Goal: Information Seeking & Learning: Learn about a topic

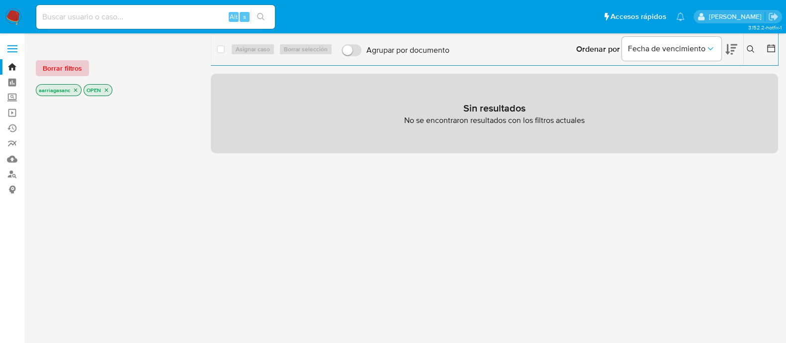
click at [70, 61] on span "Borrar filtros" at bounding box center [62, 68] width 39 height 14
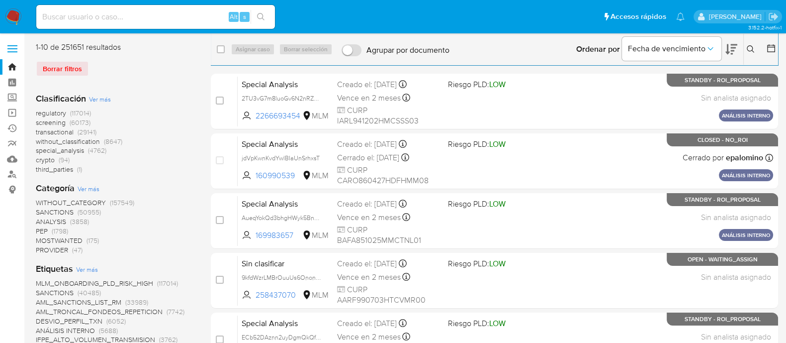
click at [67, 207] on span "SANCTIONS" at bounding box center [55, 212] width 38 height 10
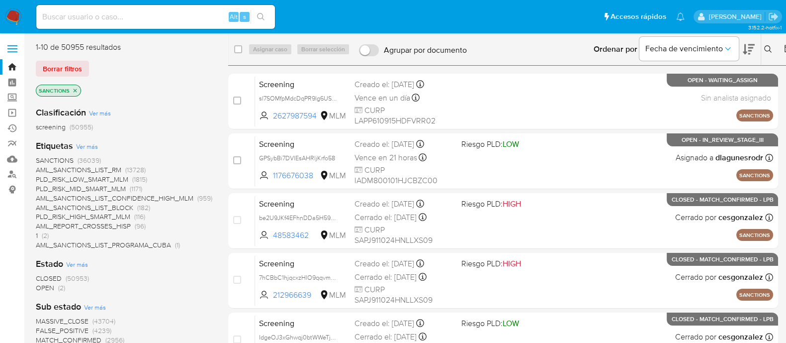
click at [43, 287] on span "OPEN" at bounding box center [45, 288] width 18 height 10
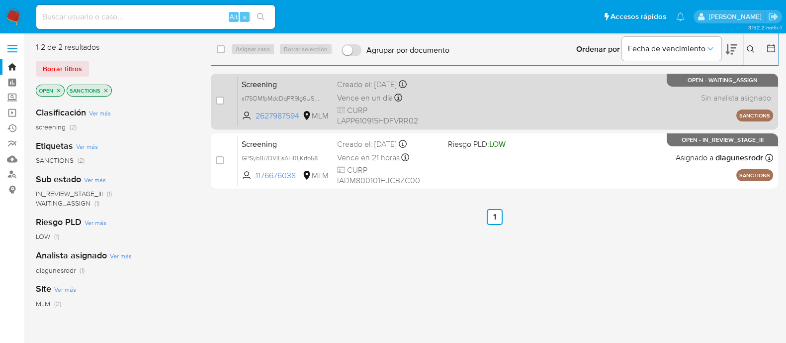
click at [532, 97] on div "Screening sl7SOMfpMdcDqPR9lg6US07Y 2627987594 MLM Creado el: 13/08/2025 Creado …" at bounding box center [506, 101] width 536 height 50
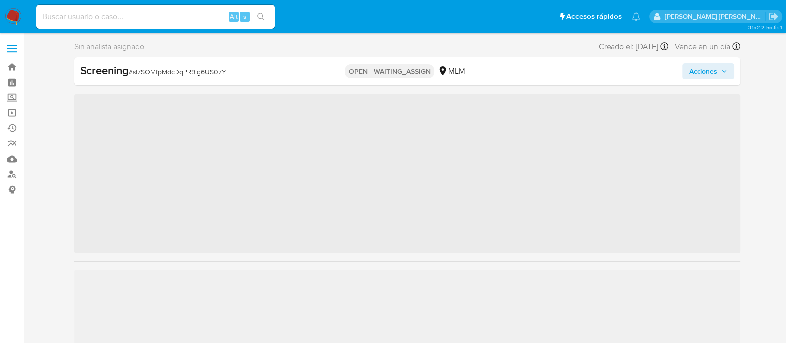
scroll to position [396, 0]
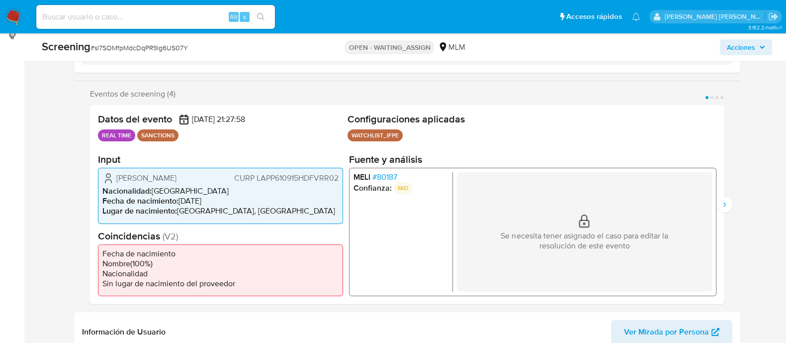
select select "10"
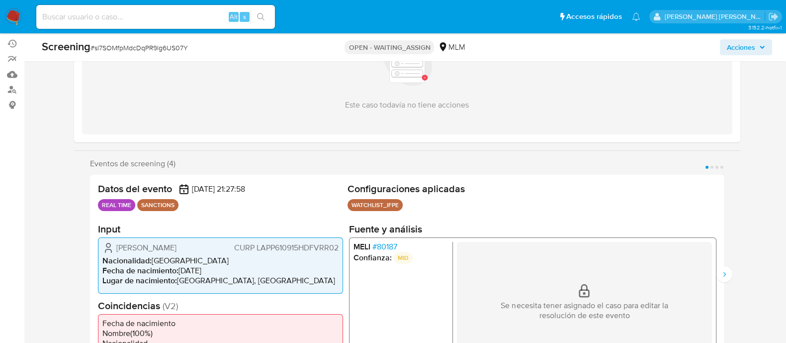
scroll to position [187, 0]
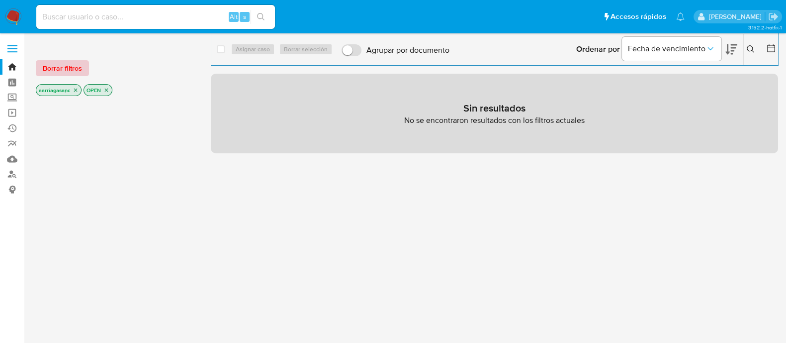
click at [46, 67] on span "Borrar filtros" at bounding box center [62, 68] width 39 height 14
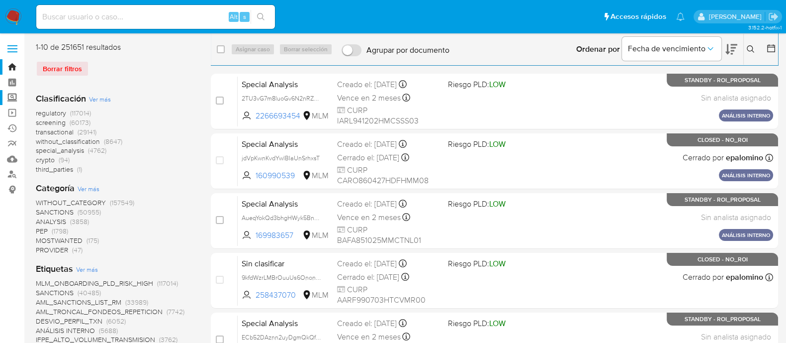
click at [14, 97] on label "Screening" at bounding box center [59, 97] width 118 height 15
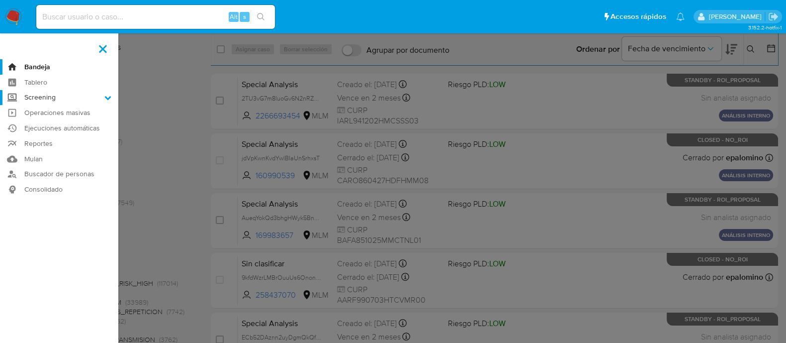
click at [0, 0] on input "Screening" at bounding box center [0, 0] width 0 height 0
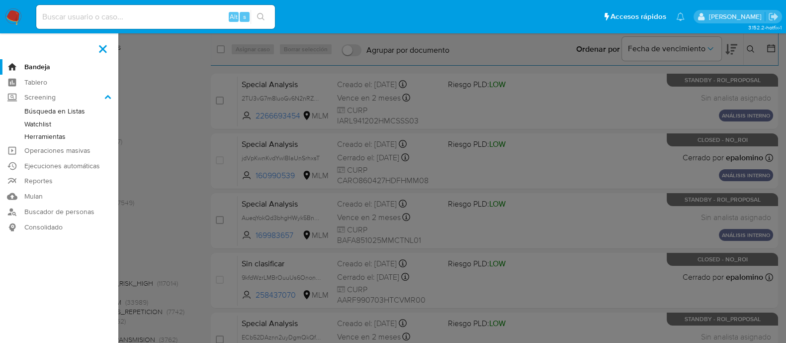
click at [50, 133] on link "Herramientas" at bounding box center [59, 136] width 118 height 12
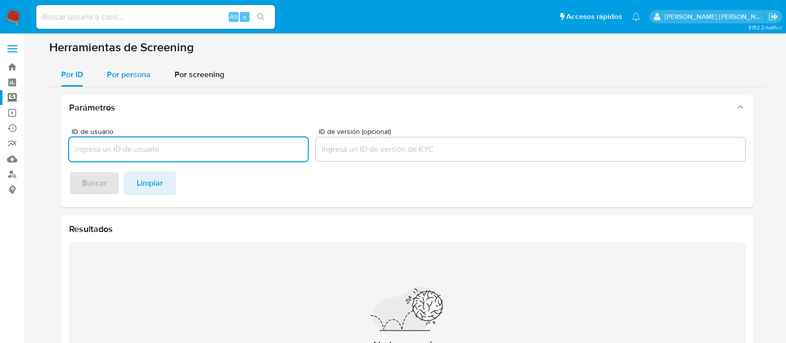
click at [132, 76] on span "Por persona" at bounding box center [129, 74] width 44 height 11
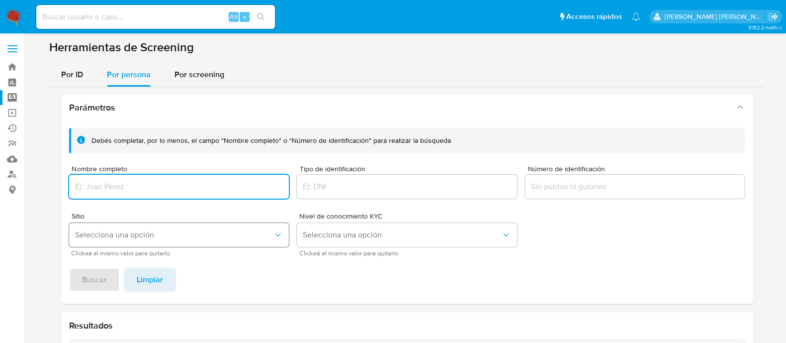
click at [121, 230] on span "Selecciona una opción" at bounding box center [174, 235] width 198 height 10
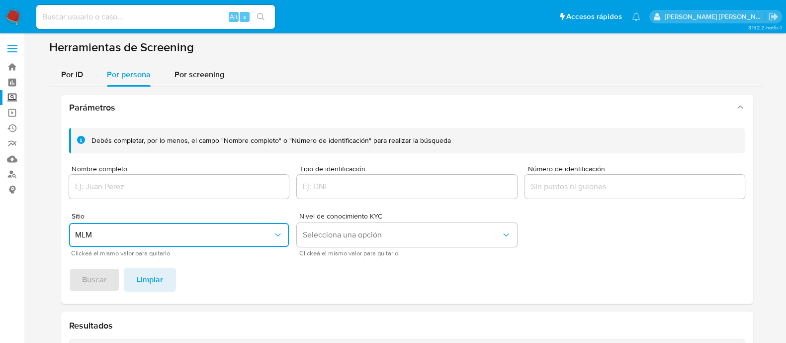
click at [133, 177] on div at bounding box center [179, 187] width 220 height 24
click at [134, 180] on input "Nombre completo" at bounding box center [179, 186] width 220 height 13
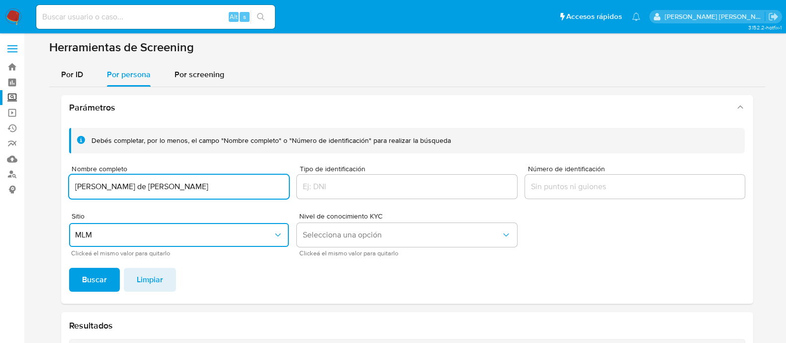
type input "jesus abraham salinas de la peña"
click at [69, 268] on button "Buscar" at bounding box center [94, 280] width 51 height 24
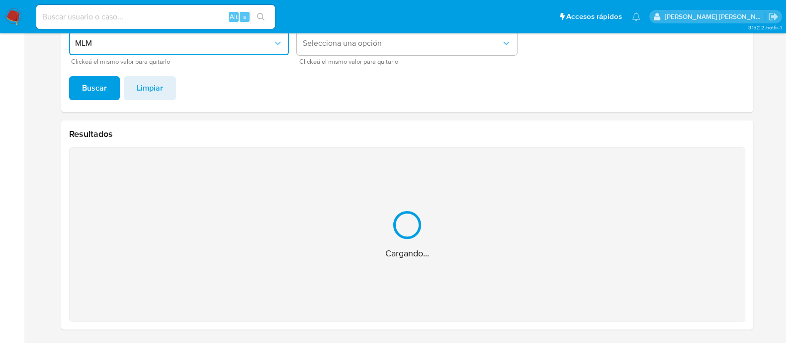
scroll to position [34, 0]
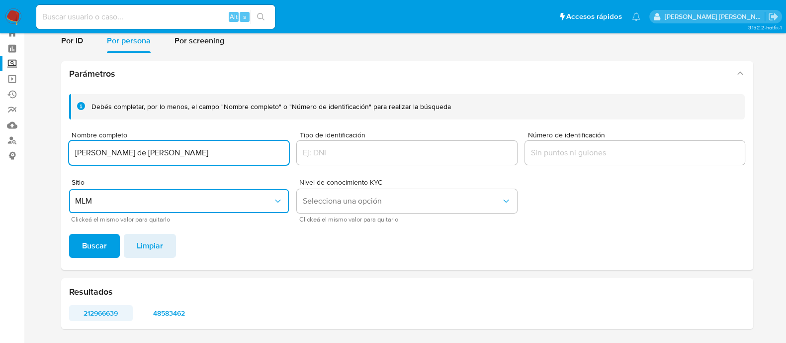
click at [107, 311] on span "212966639" at bounding box center [101, 313] width 50 height 14
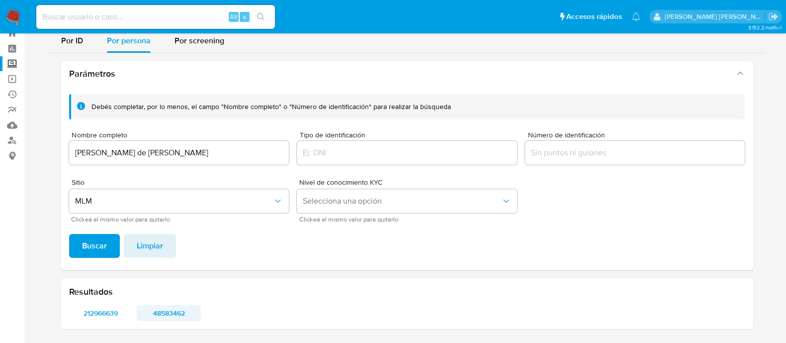
click at [183, 310] on span "48583462" at bounding box center [169, 313] width 50 height 14
click at [144, 15] on input at bounding box center [155, 16] width 239 height 13
paste input "48583462"
type input "48583462"
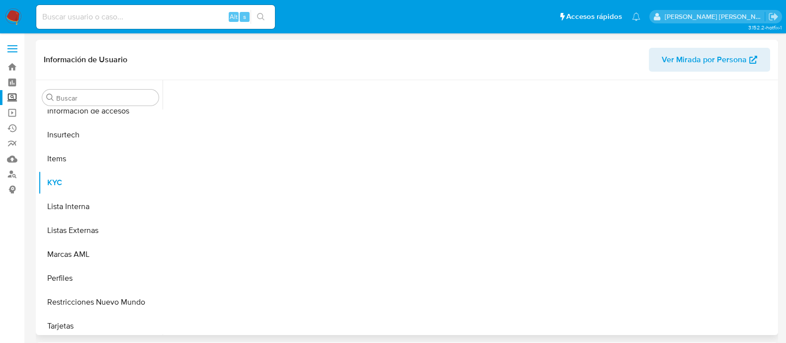
scroll to position [396, 0]
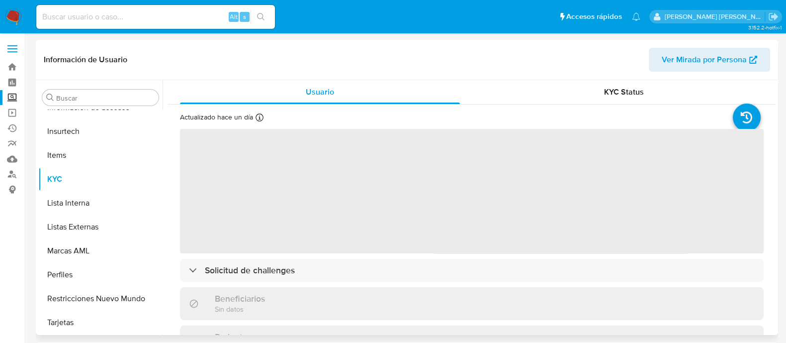
select select "10"
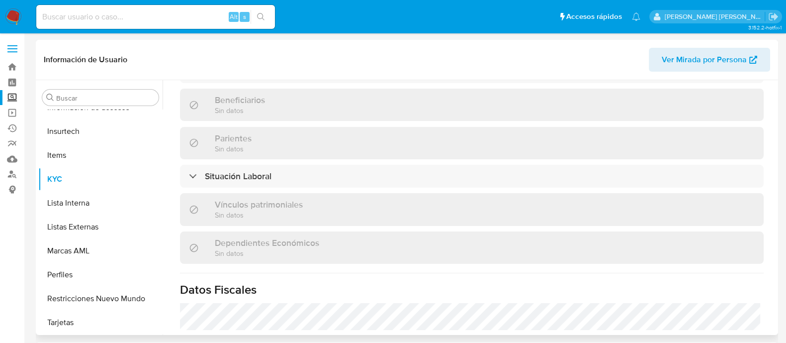
scroll to position [553, 0]
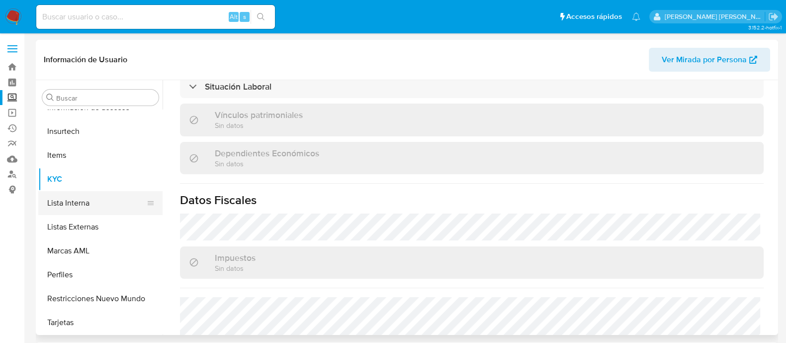
click at [91, 200] on button "Lista Interna" at bounding box center [96, 203] width 116 height 24
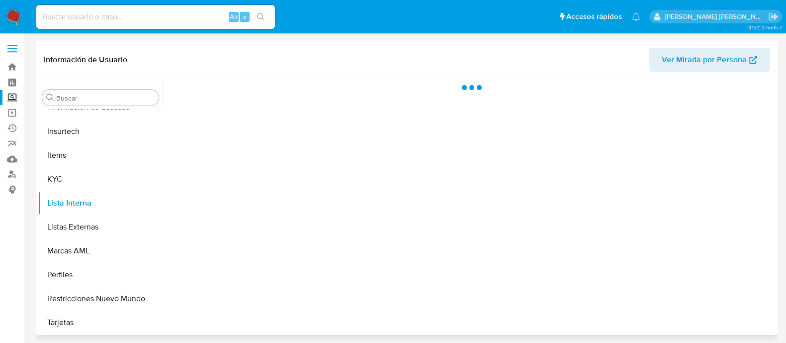
scroll to position [0, 0]
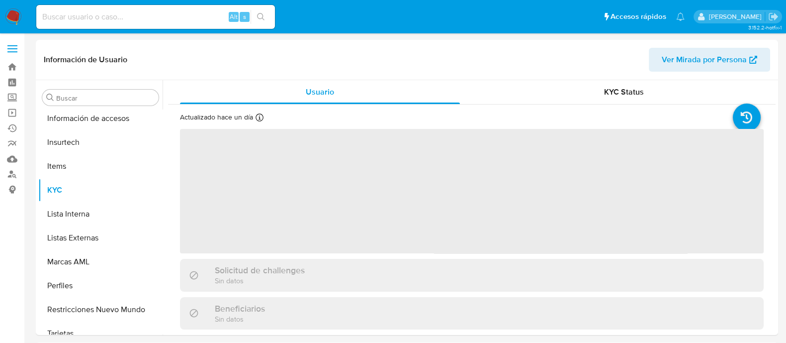
scroll to position [396, 0]
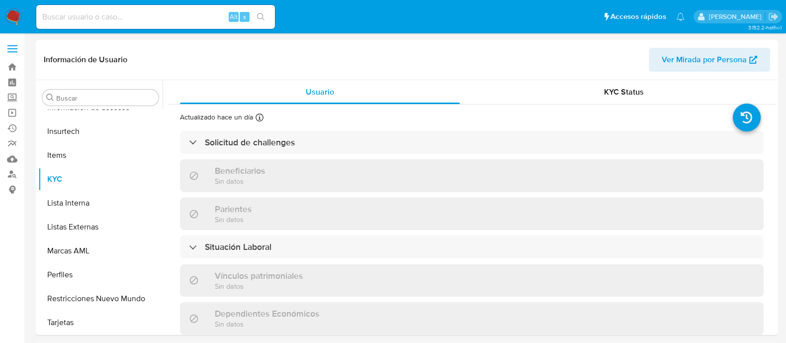
select select "10"
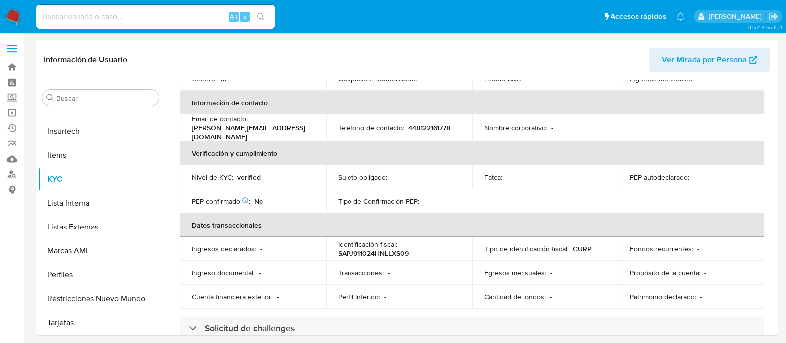
click at [278, 225] on th "Datos transaccionales" at bounding box center [472, 225] width 584 height 24
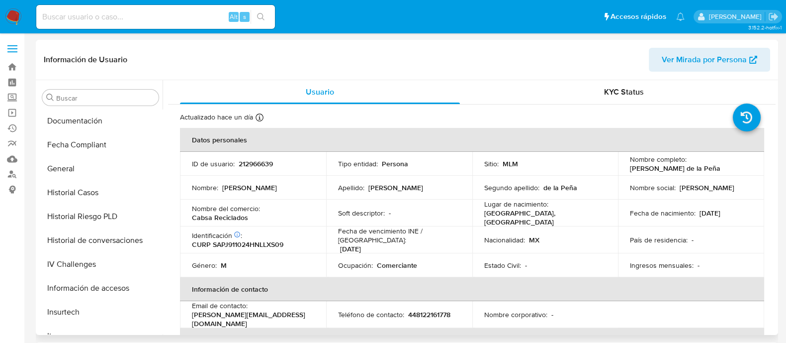
scroll to position [210, 0]
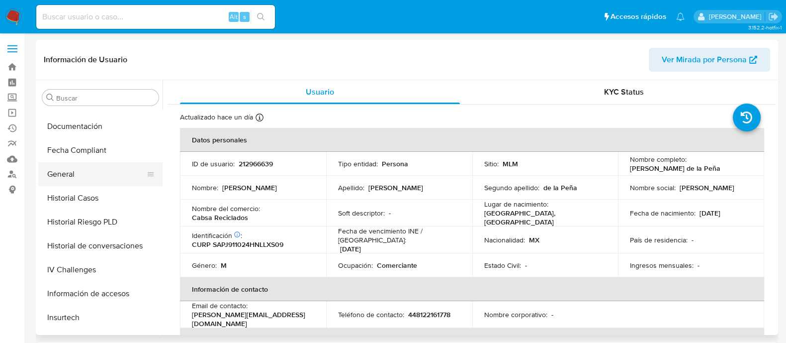
click at [73, 163] on button "General" at bounding box center [96, 174] width 116 height 24
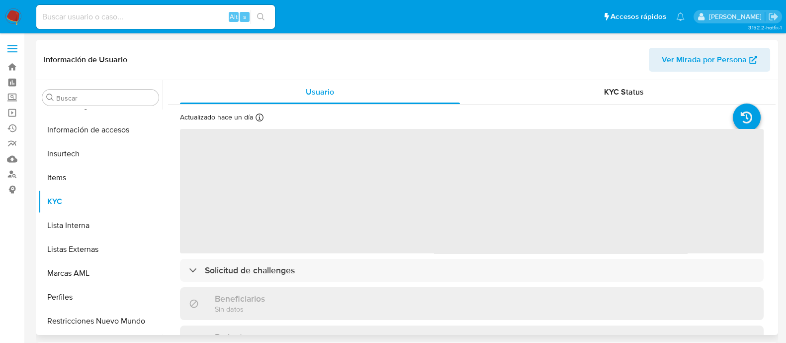
scroll to position [396, 0]
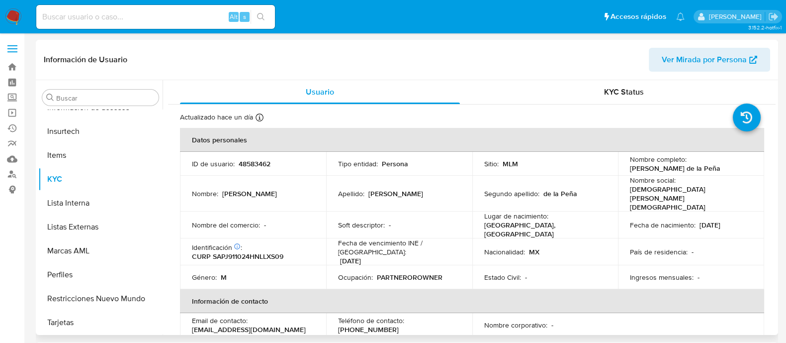
select select "10"
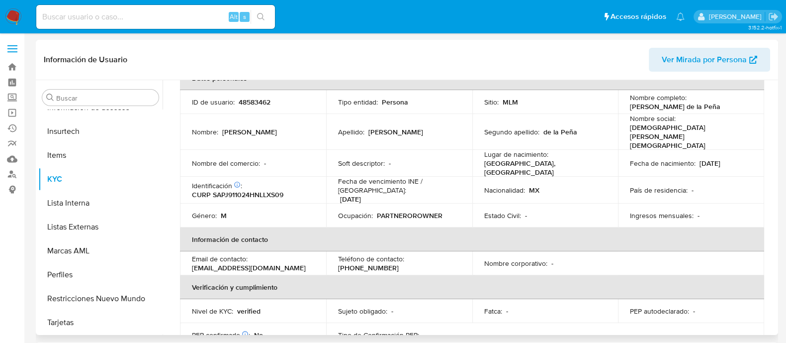
click at [323, 203] on td "Género : M" at bounding box center [253, 215] width 146 height 24
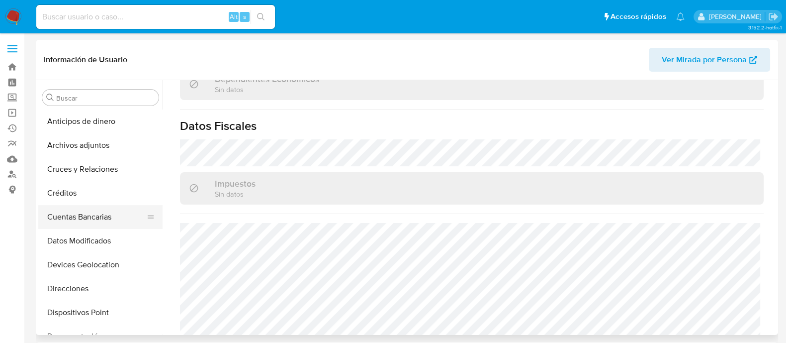
scroll to position [124, 0]
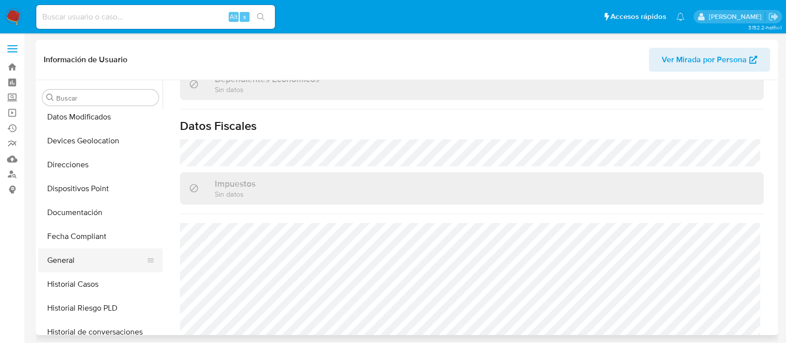
click at [64, 260] on button "General" at bounding box center [96, 260] width 116 height 24
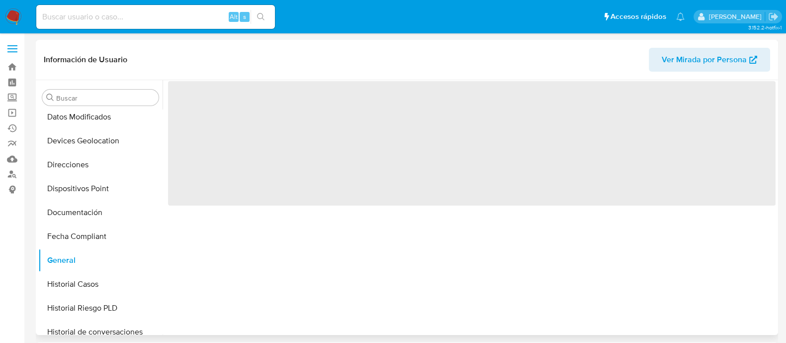
scroll to position [0, 0]
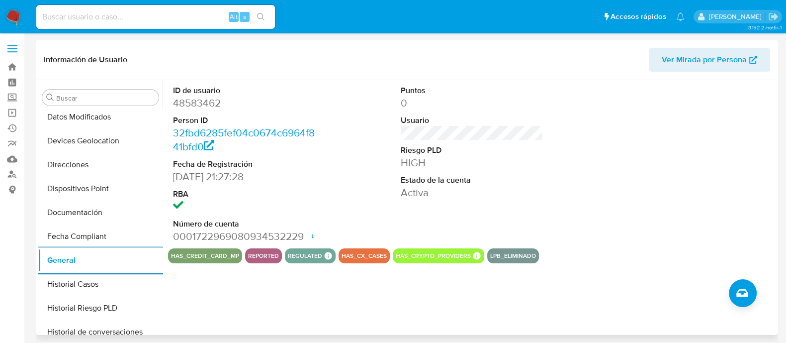
click at [221, 235] on dd "0001722969080934532229 Fecha de apertura [DATE] 19:50 Estado ACTIVE" at bounding box center [244, 236] width 142 height 14
click at [239, 237] on dd "0001722969080934532229 Fecha de apertura 12/08/2025 19:50 Estado ACTIVE" at bounding box center [244, 236] width 142 height 14
drag, startPoint x: 239, startPoint y: 237, endPoint x: 261, endPoint y: 237, distance: 21.9
click at [261, 237] on dd "0001722969080934532229 Fecha de apertura 12/08/2025 19:50 Estado ACTIVE" at bounding box center [244, 236] width 142 height 14
click at [347, 215] on div "ID de usuario 48583462 Person ID 32fbd6285fef04c0674c6964f841bfd0 Fecha de Regi…" at bounding box center [472, 164] width 608 height 168
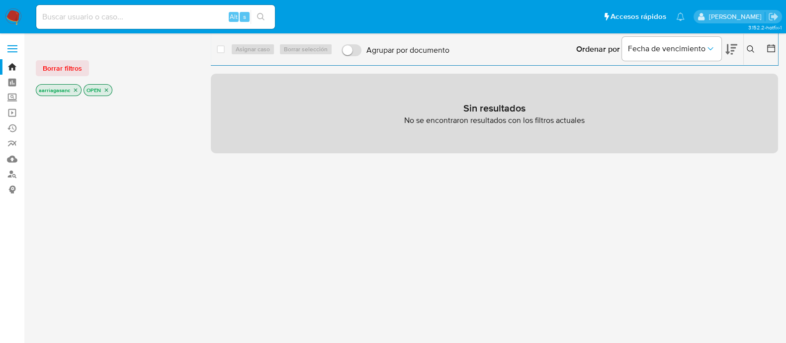
drag, startPoint x: 74, startPoint y: 71, endPoint x: 71, endPoint y: 76, distance: 5.8
click at [73, 71] on span "Borrar filtros" at bounding box center [62, 68] width 39 height 14
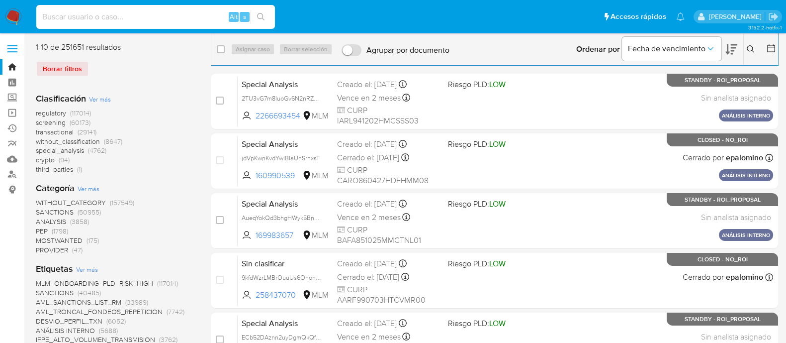
click at [133, 15] on input at bounding box center [155, 16] width 239 height 13
paste input "1065429021"
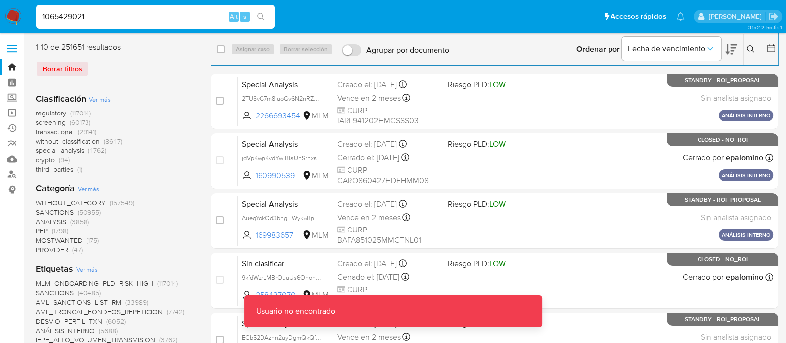
click at [149, 21] on input "1065429021" at bounding box center [155, 16] width 239 height 13
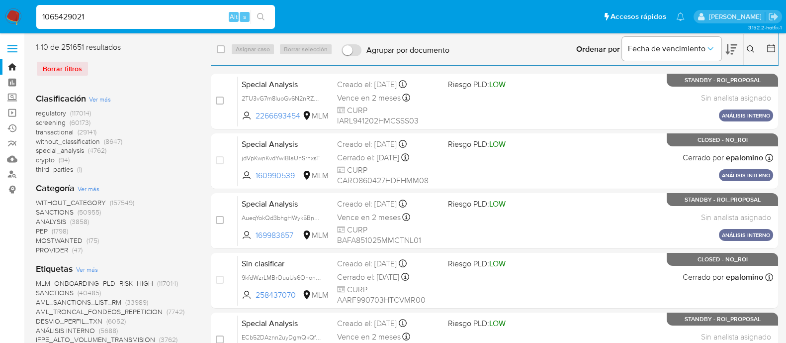
click at [203, 13] on input "1065429021" at bounding box center [155, 16] width 239 height 13
paste input
type input "1065429021"
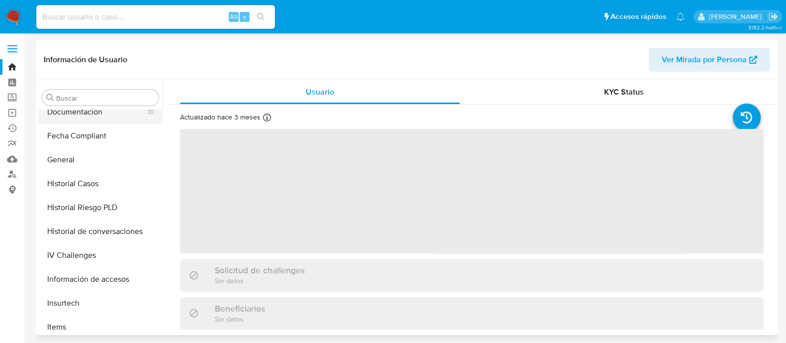
scroll to position [147, 0]
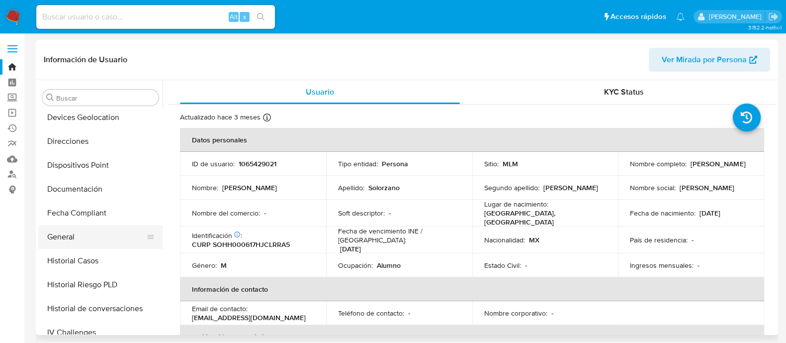
select select "10"
click at [71, 241] on button "General" at bounding box center [96, 237] width 116 height 24
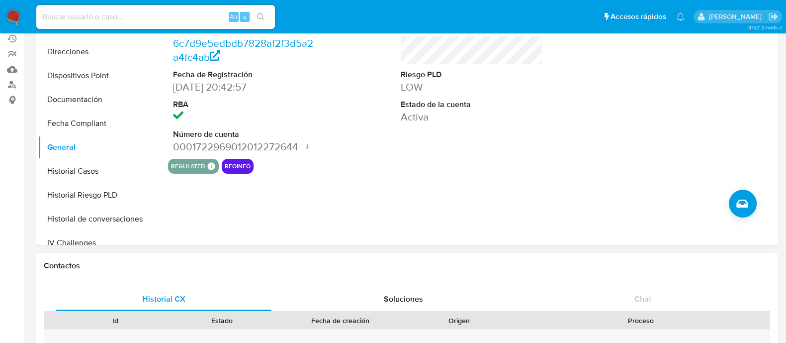
scroll to position [124, 0]
